Goal: Information Seeking & Learning: Learn about a topic

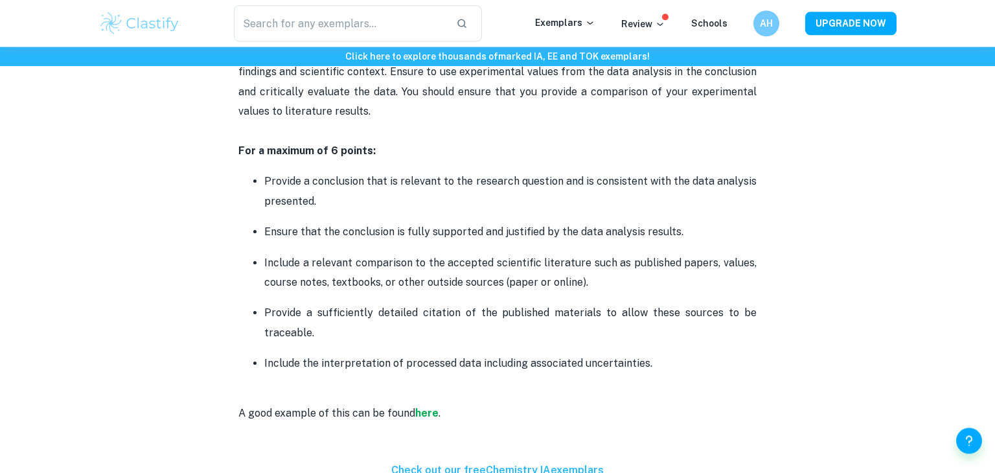
scroll to position [2417, 0]
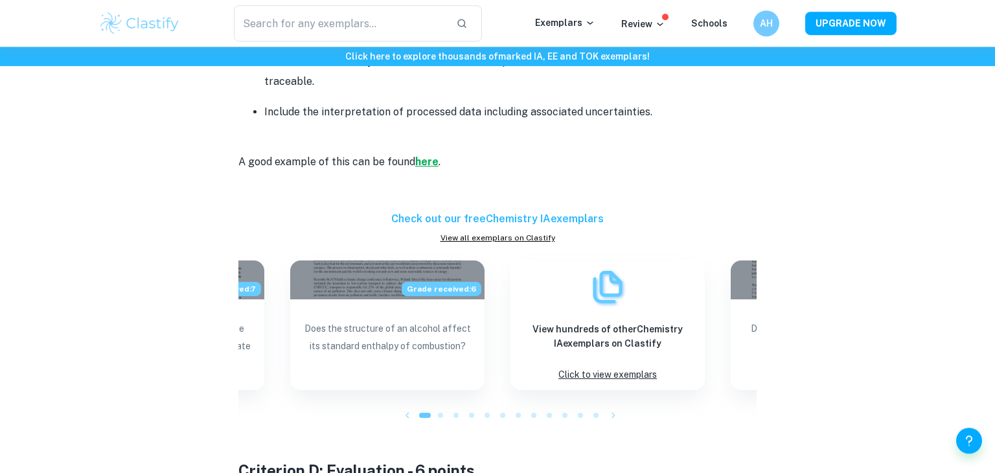
click at [431, 155] on strong "here" at bounding box center [426, 161] width 23 height 12
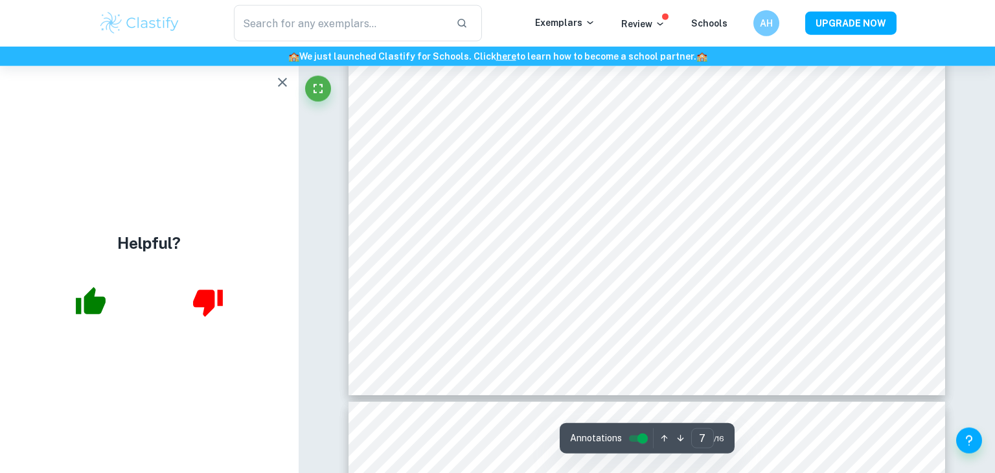
scroll to position [5811, 0]
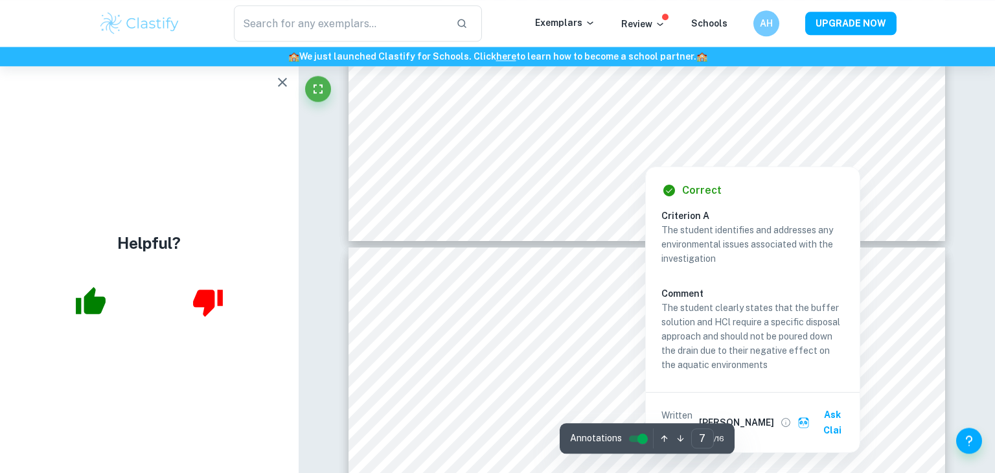
type input "8"
